Goal: Task Accomplishment & Management: Manage account settings

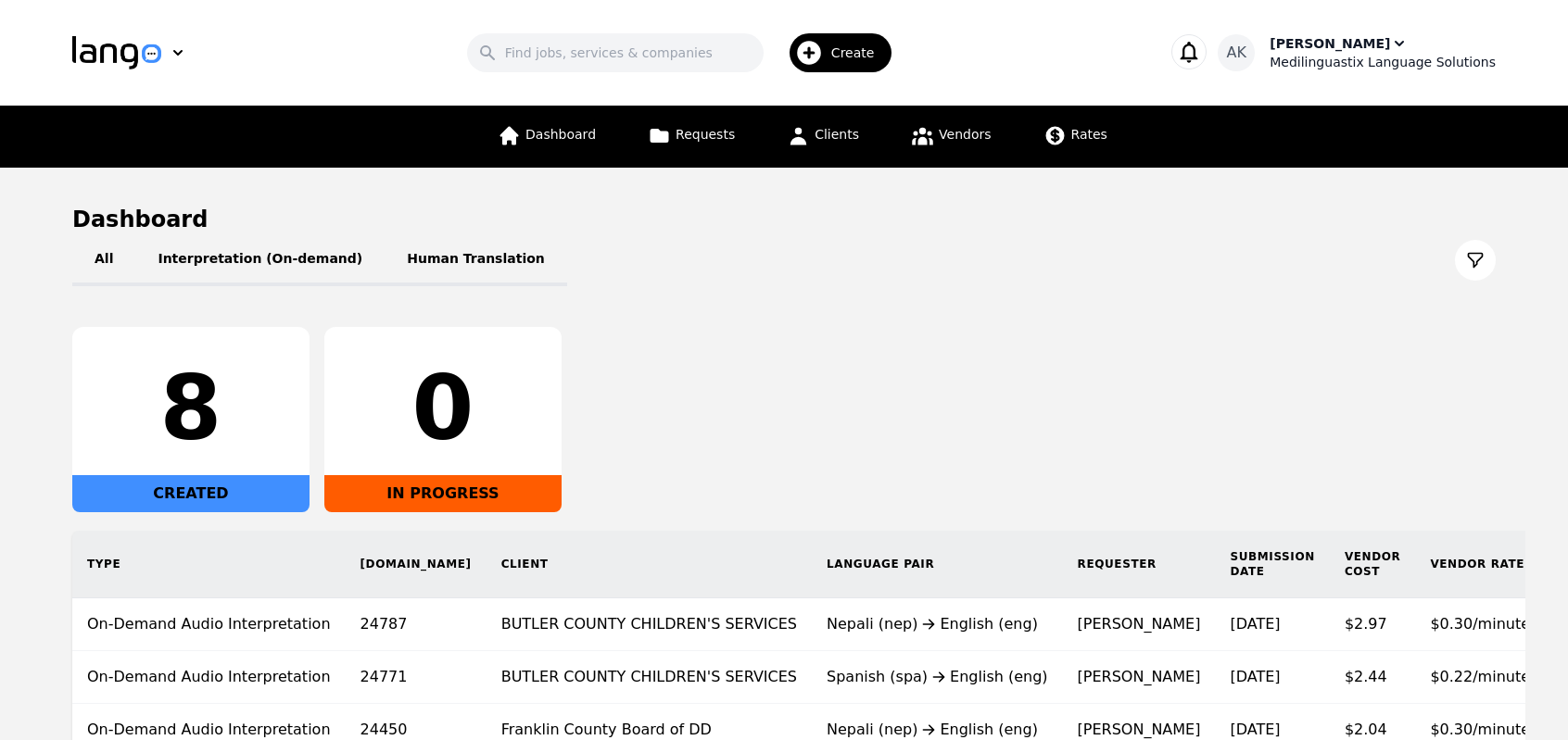
click at [1347, 58] on div "Medilinguastix Language Solutions" at bounding box center [1382, 62] width 226 height 19
click at [686, 145] on link "Requests" at bounding box center [691, 136] width 109 height 62
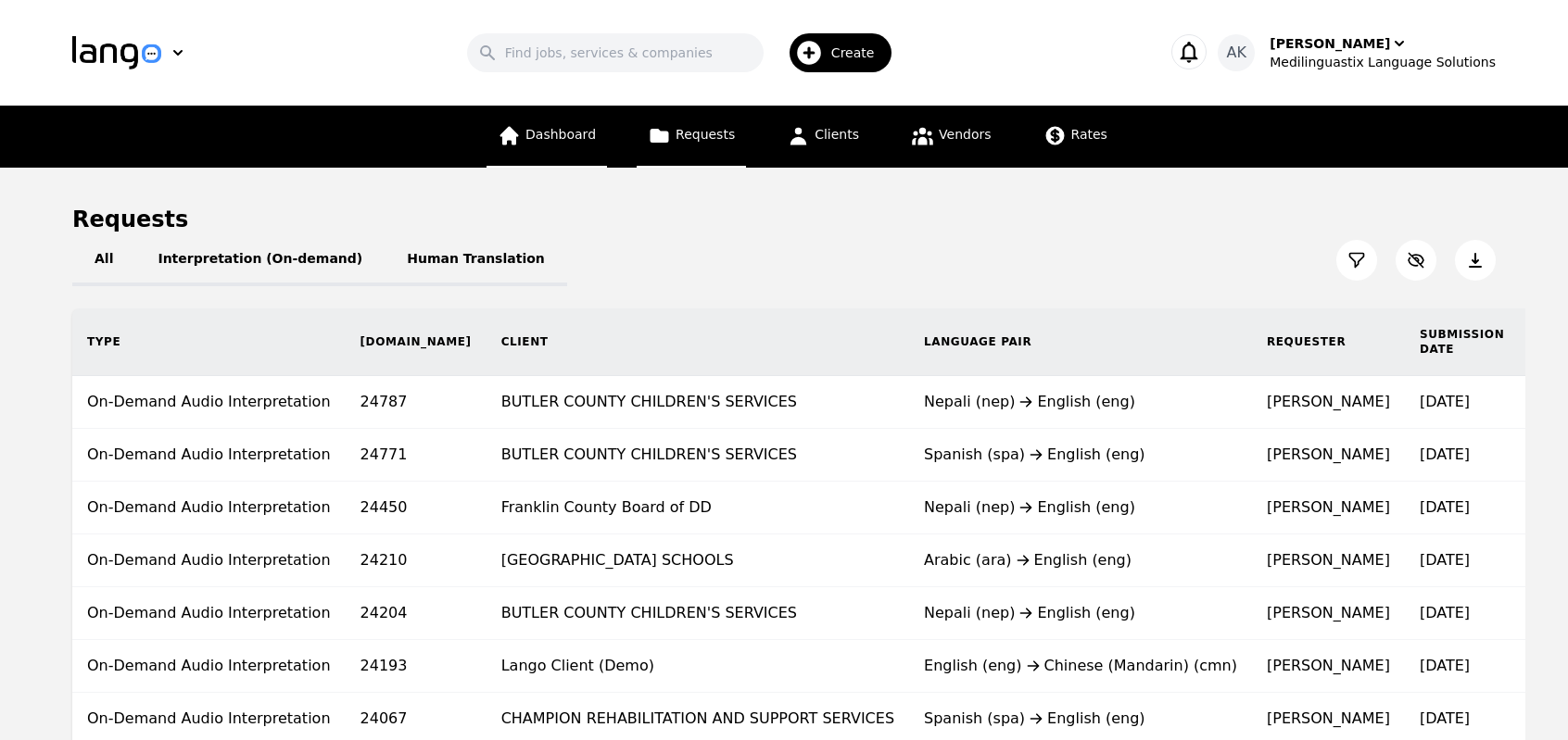
click at [584, 138] on span "Dashboard" at bounding box center [560, 134] width 70 height 15
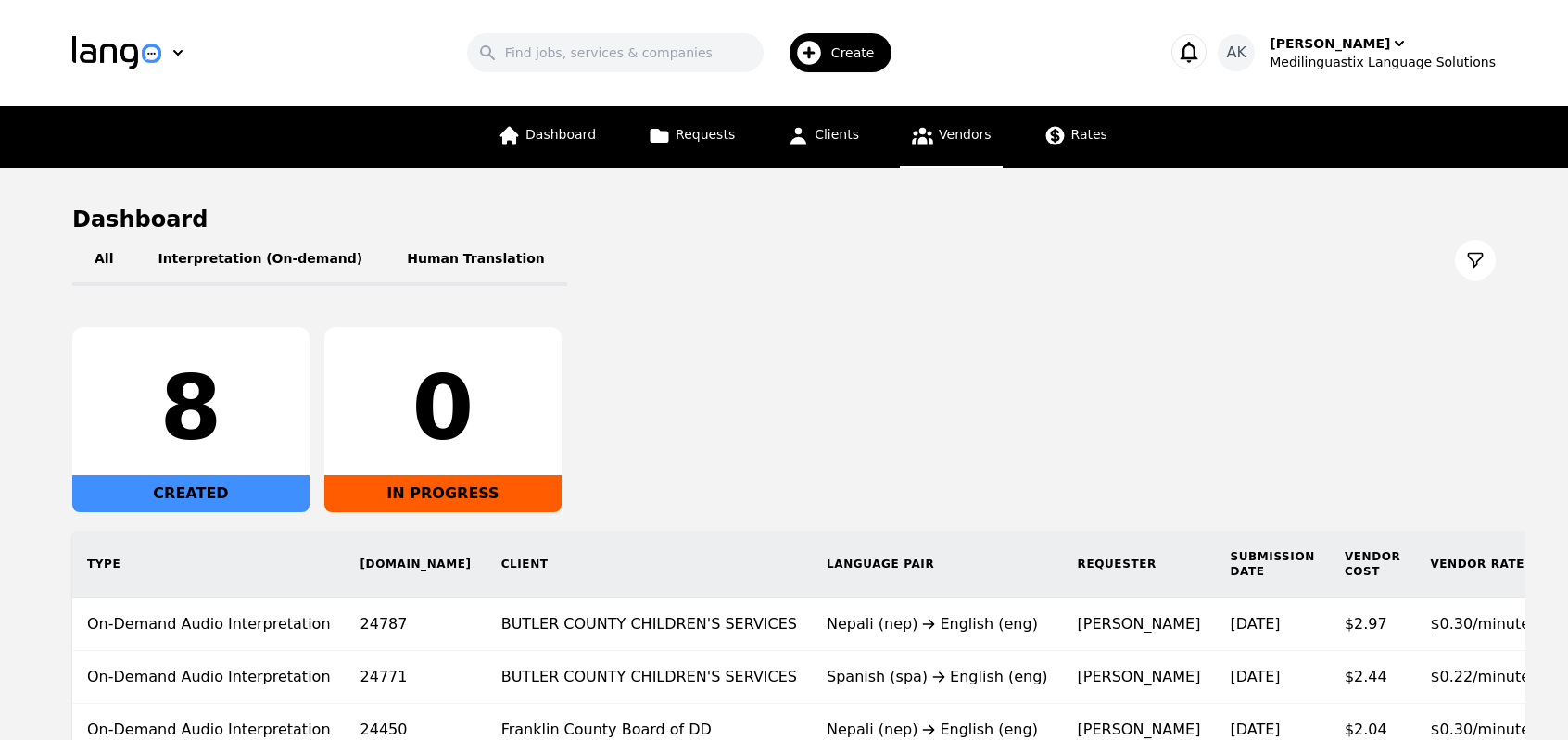
click at [911, 136] on icon at bounding box center [923, 135] width 23 height 23
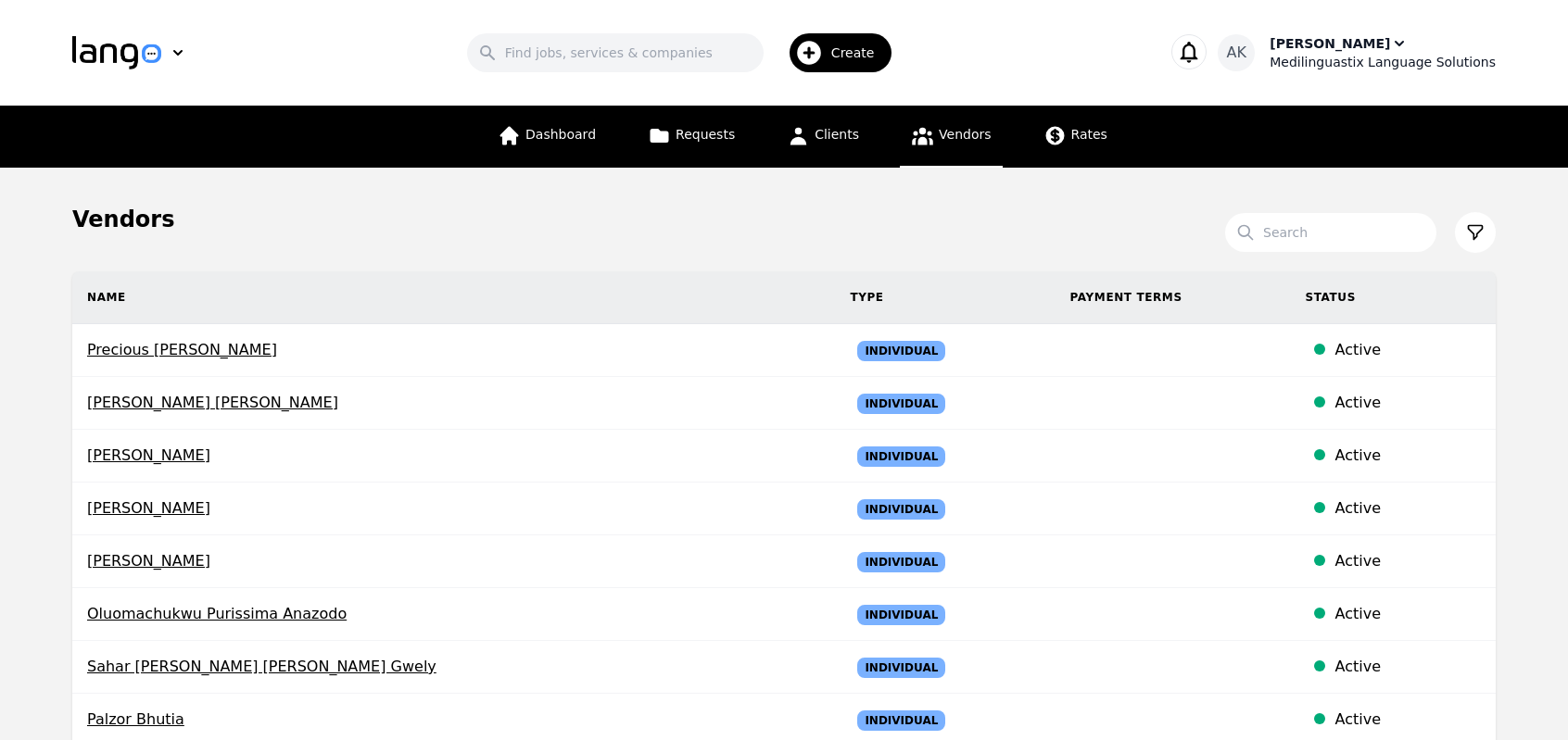
click at [1345, 58] on div "Medilinguastix Language Solutions" at bounding box center [1382, 62] width 226 height 19
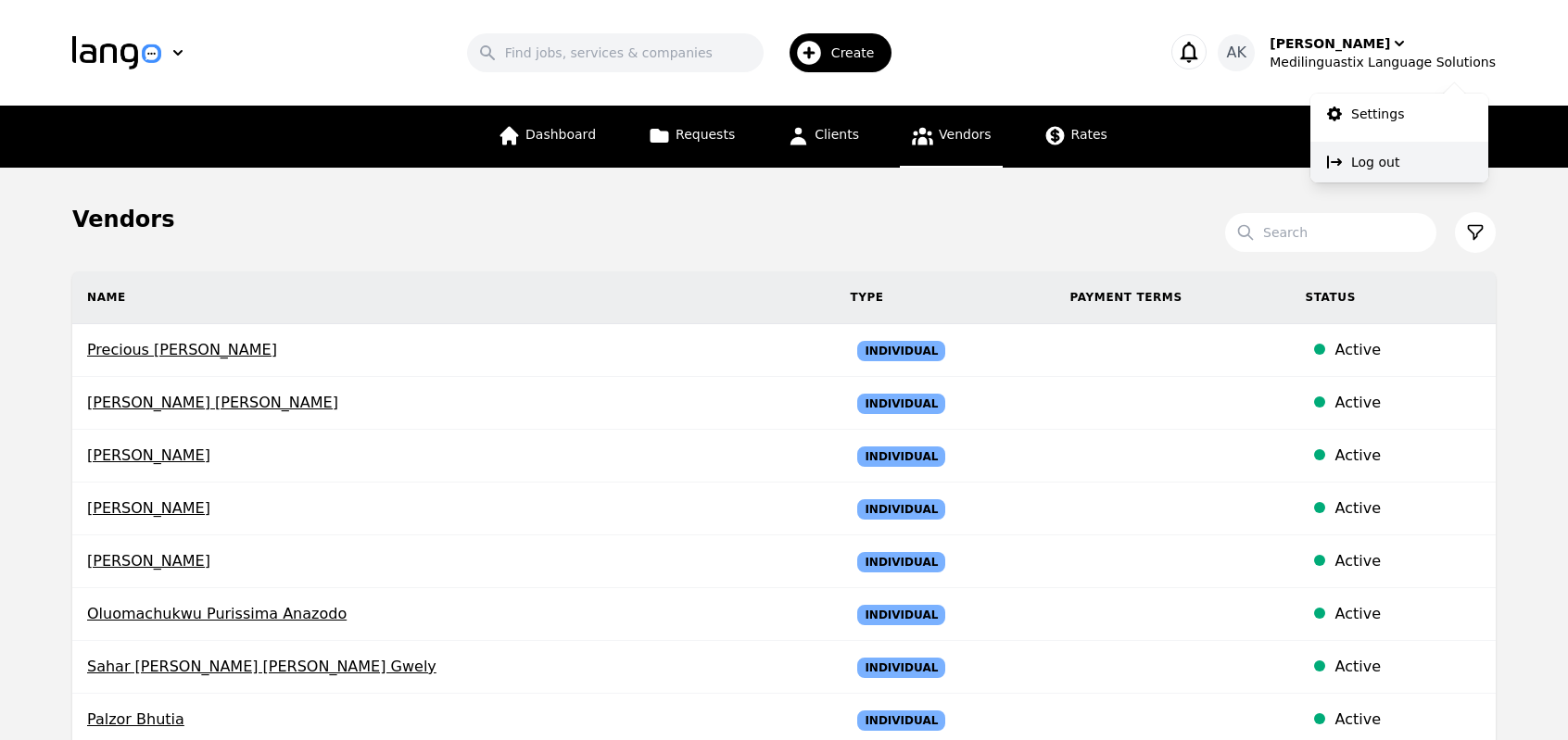
click at [1346, 172] on button "Log out" at bounding box center [1399, 162] width 178 height 40
